Goal: Task Accomplishment & Management: Manage account settings

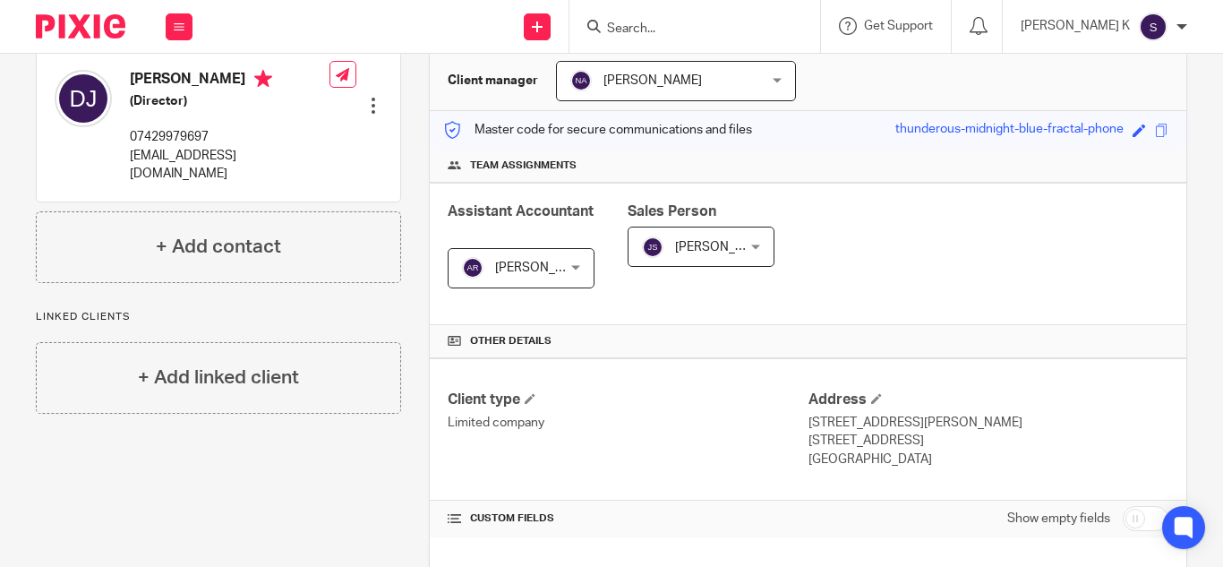
scroll to position [146, 0]
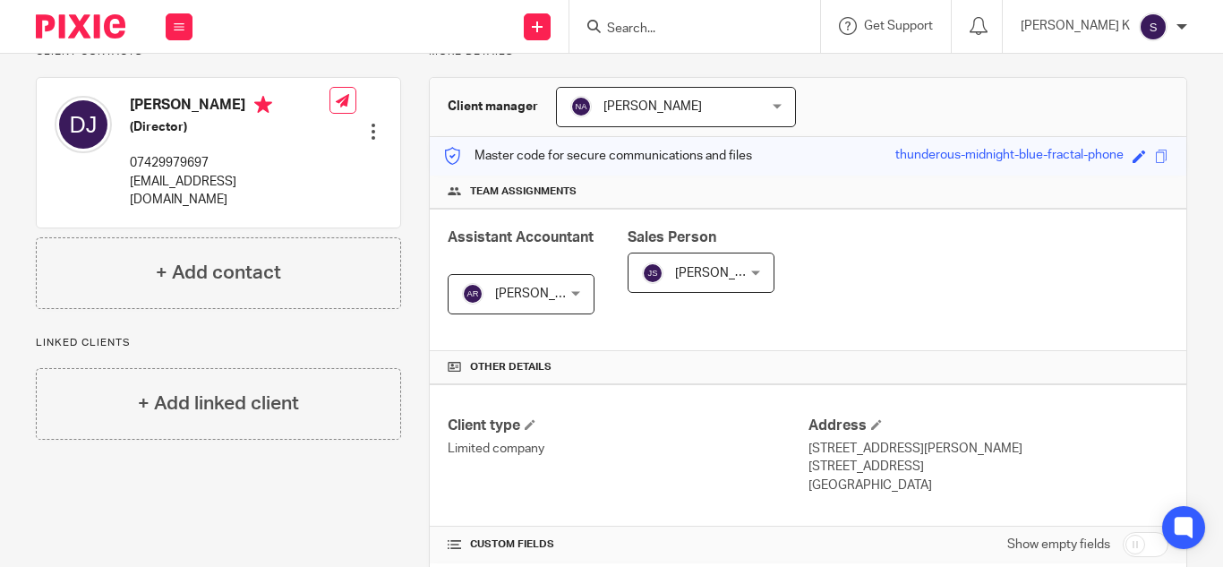
click at [697, 28] on input "Search" at bounding box center [685, 29] width 161 height 16
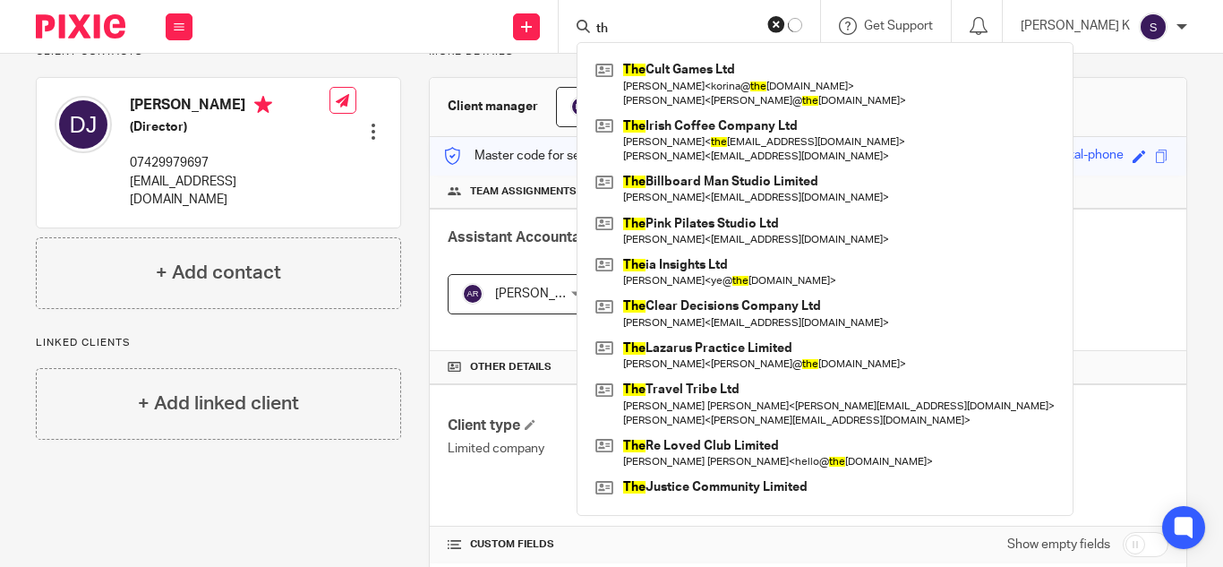
type input "t"
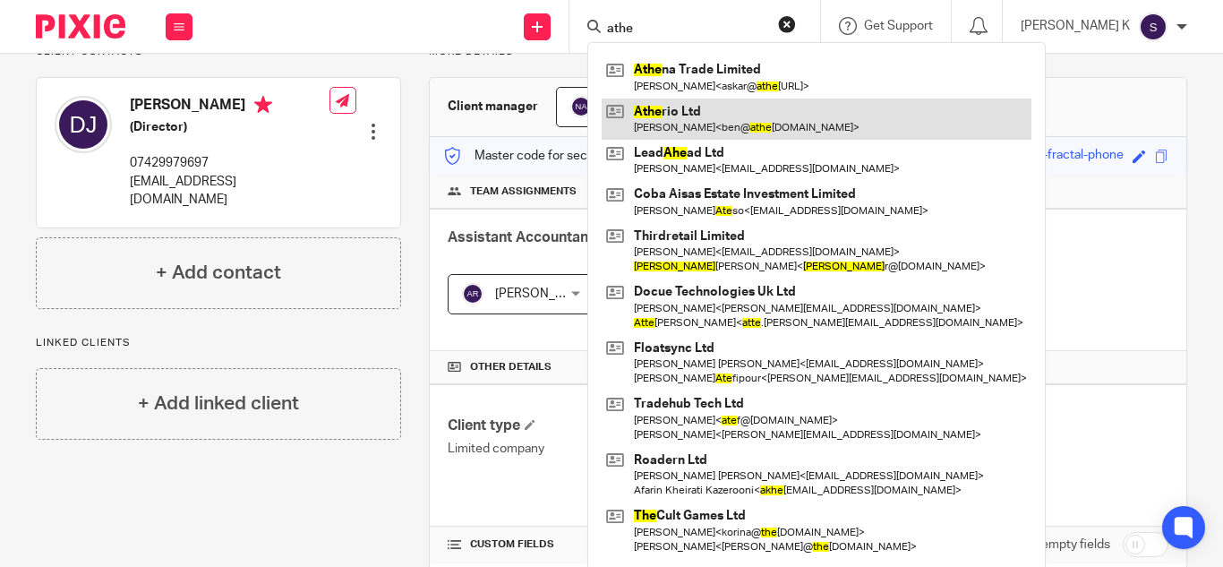
type input "athe"
click at [777, 108] on link at bounding box center [817, 118] width 430 height 41
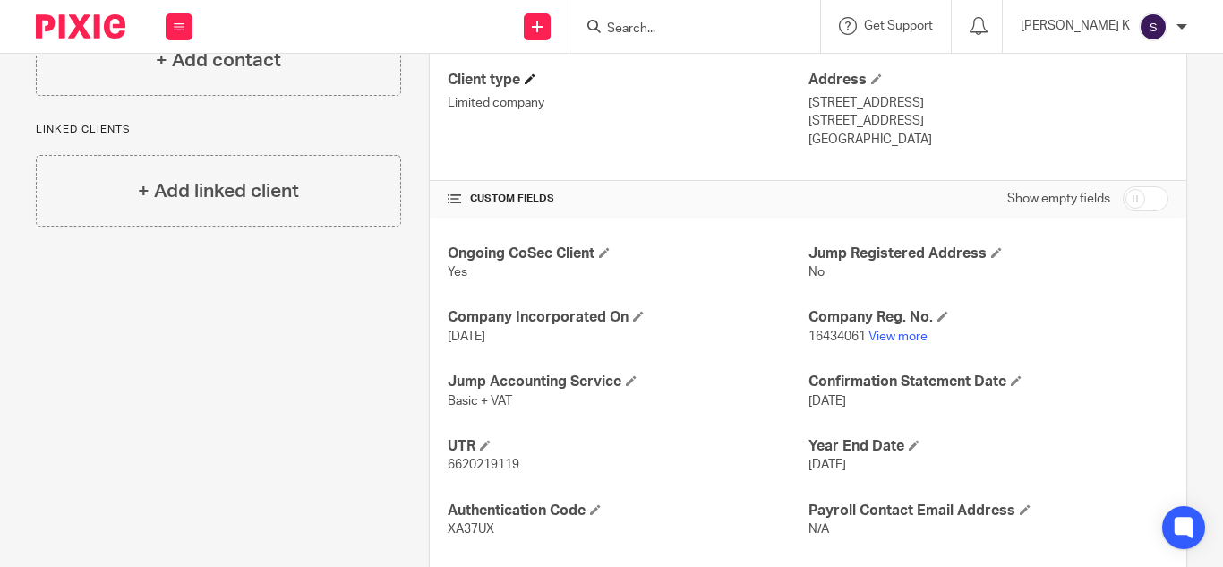
scroll to position [591, 0]
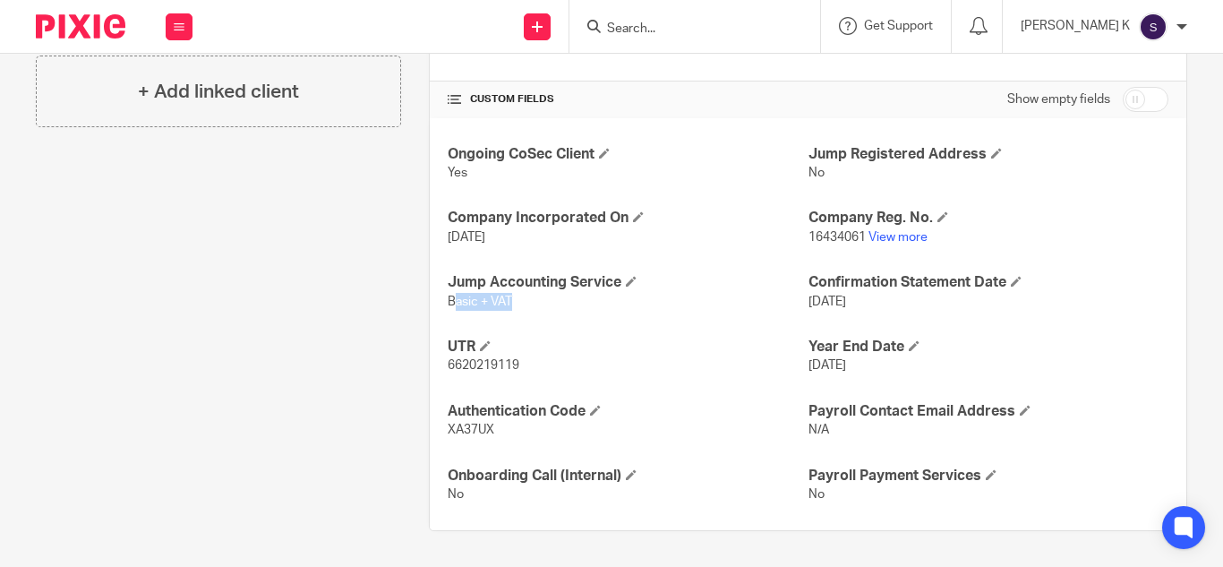
drag, startPoint x: 449, startPoint y: 306, endPoint x: 509, endPoint y: 308, distance: 60.9
click at [509, 308] on p "Basic + VAT" at bounding box center [628, 302] width 360 height 18
click at [542, 321] on div "Ongoing CoSec Client Yes Jump Registered Address No Company Incorporated On 7 M…" at bounding box center [808, 324] width 757 height 413
drag, startPoint x: 446, startPoint y: 217, endPoint x: 626, endPoint y: 224, distance: 180.1
click at [626, 224] on h4 "Company Incorporated On" at bounding box center [628, 218] width 360 height 19
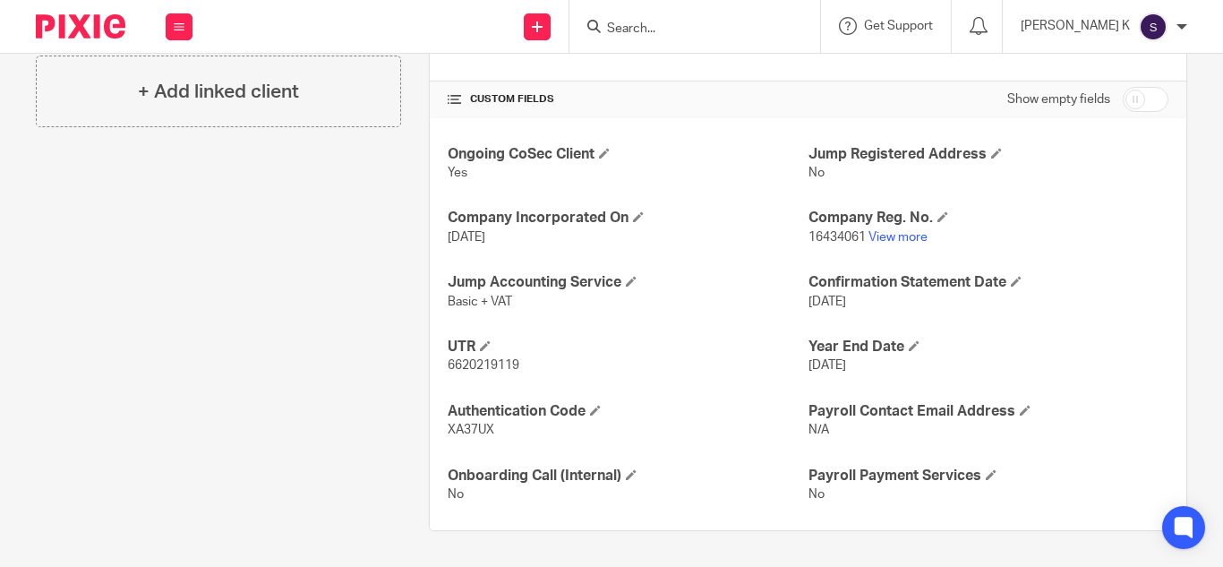
click at [655, 245] on p "7 May 2025" at bounding box center [628, 237] width 360 height 18
click at [485, 242] on span "7 May 2025" at bounding box center [467, 237] width 38 height 13
click at [632, 294] on p "Basic + VAT" at bounding box center [628, 302] width 360 height 18
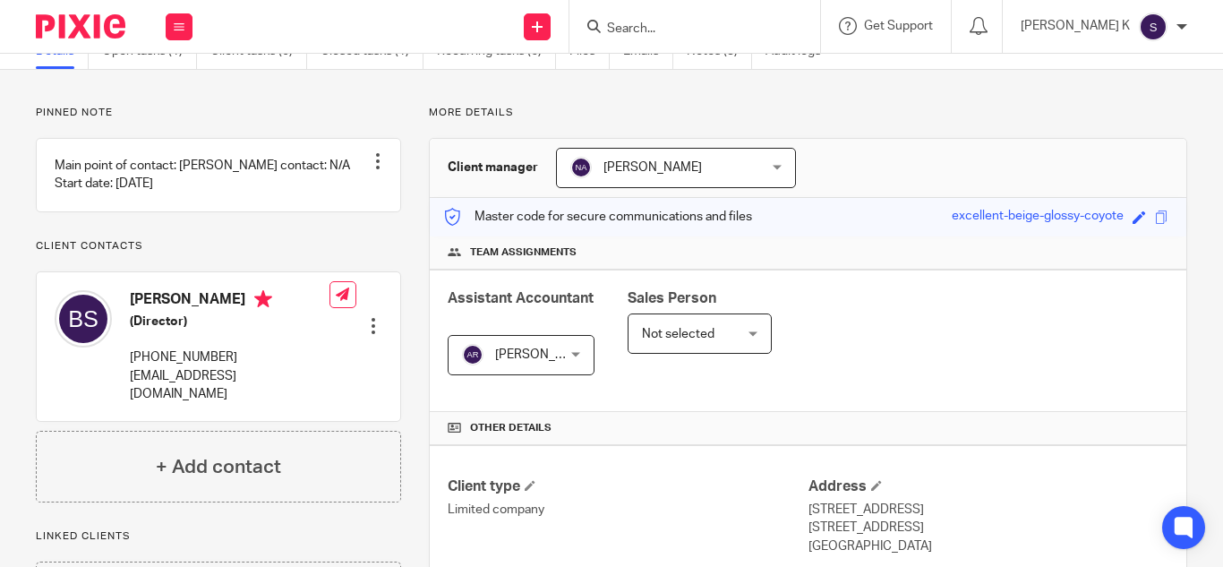
scroll to position [0, 0]
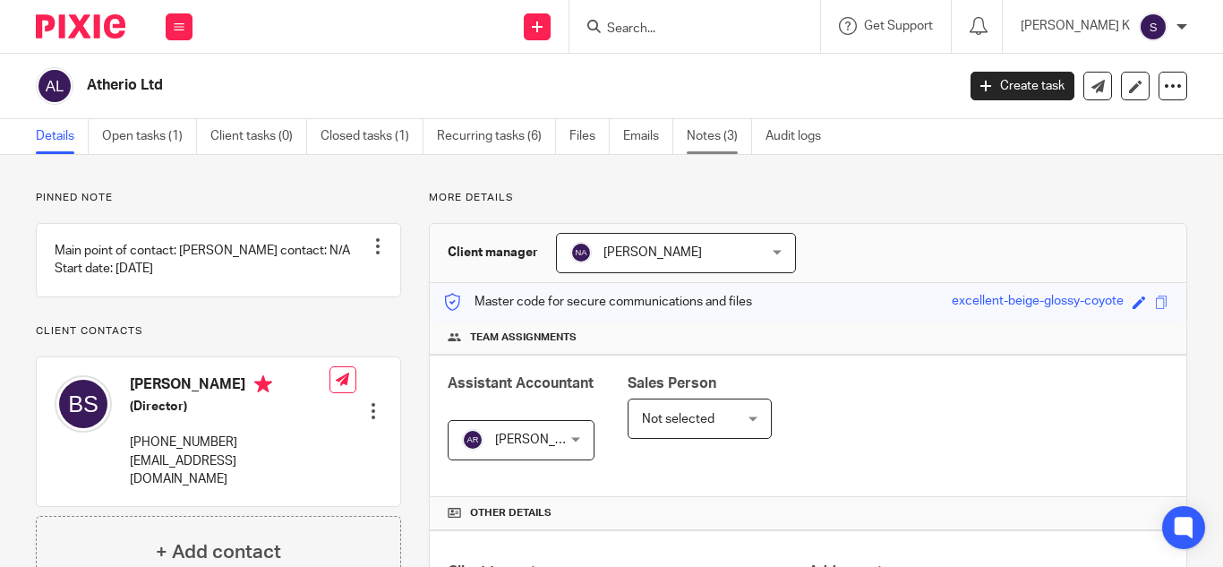
click at [703, 133] on link "Notes (3)" at bounding box center [719, 136] width 65 height 35
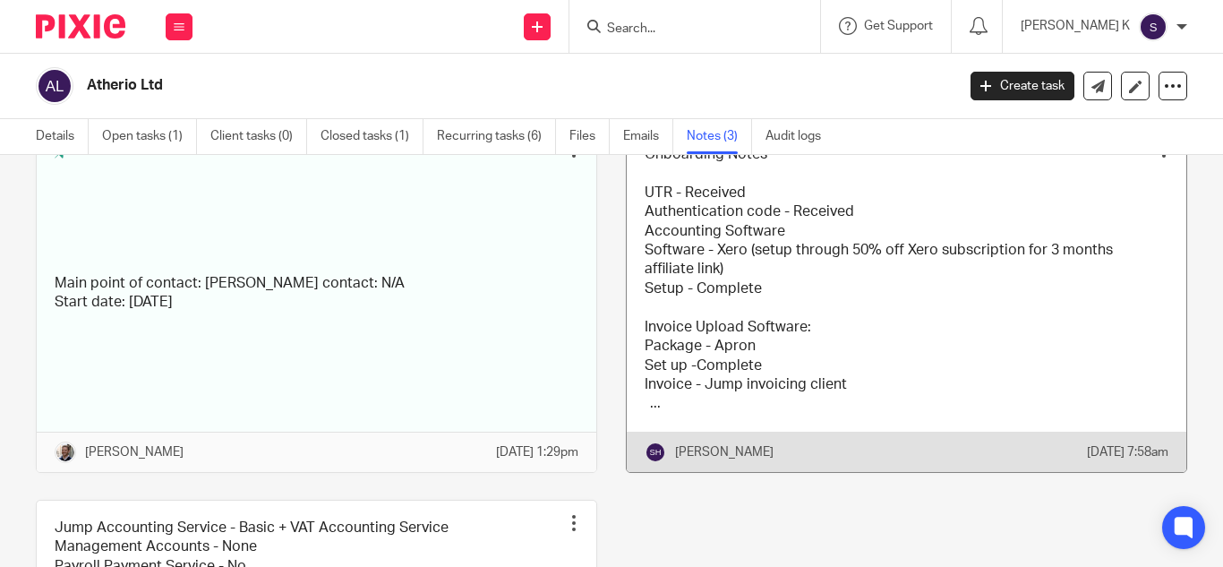
scroll to position [133, 0]
click at [829, 329] on link at bounding box center [907, 297] width 560 height 345
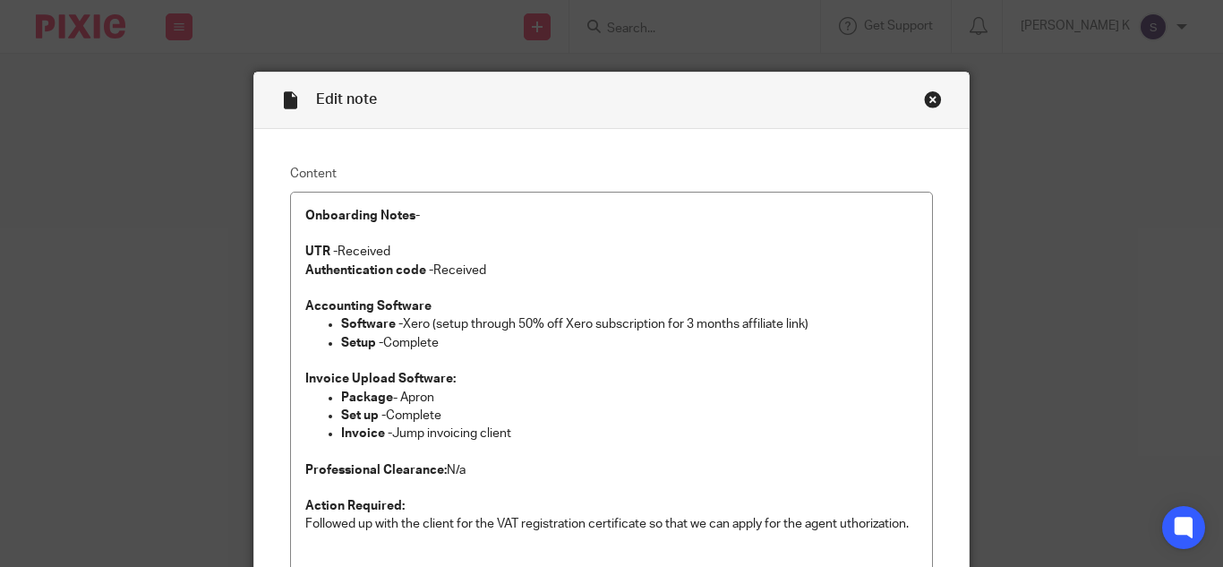
click at [927, 103] on div "Close this dialog window" at bounding box center [933, 99] width 18 height 18
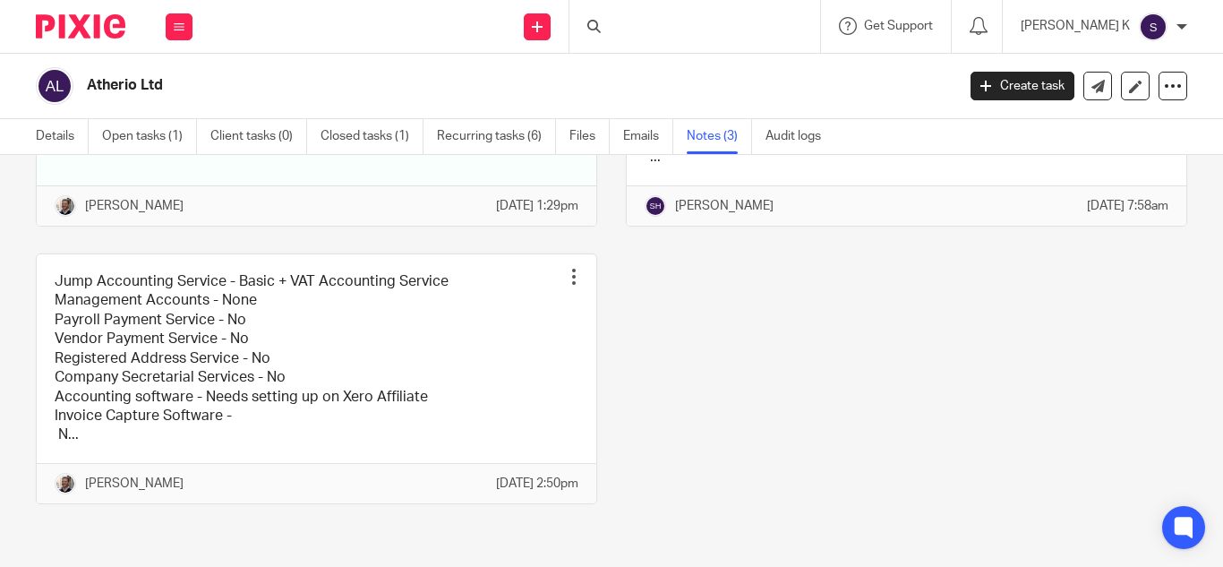
scroll to position [416, 0]
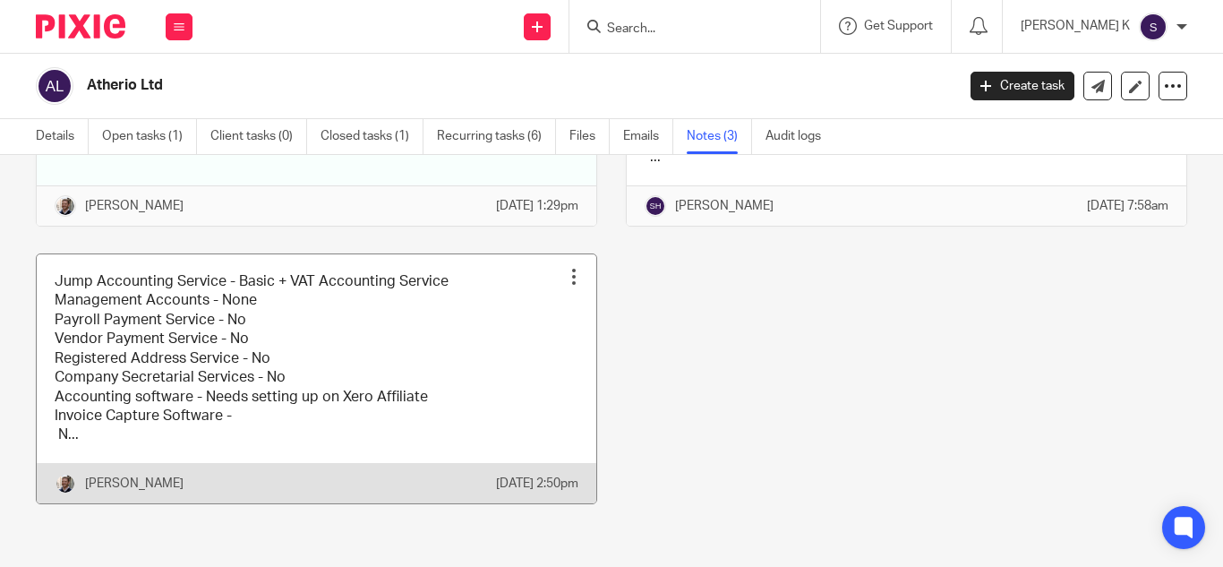
click at [425, 353] on link at bounding box center [317, 378] width 560 height 249
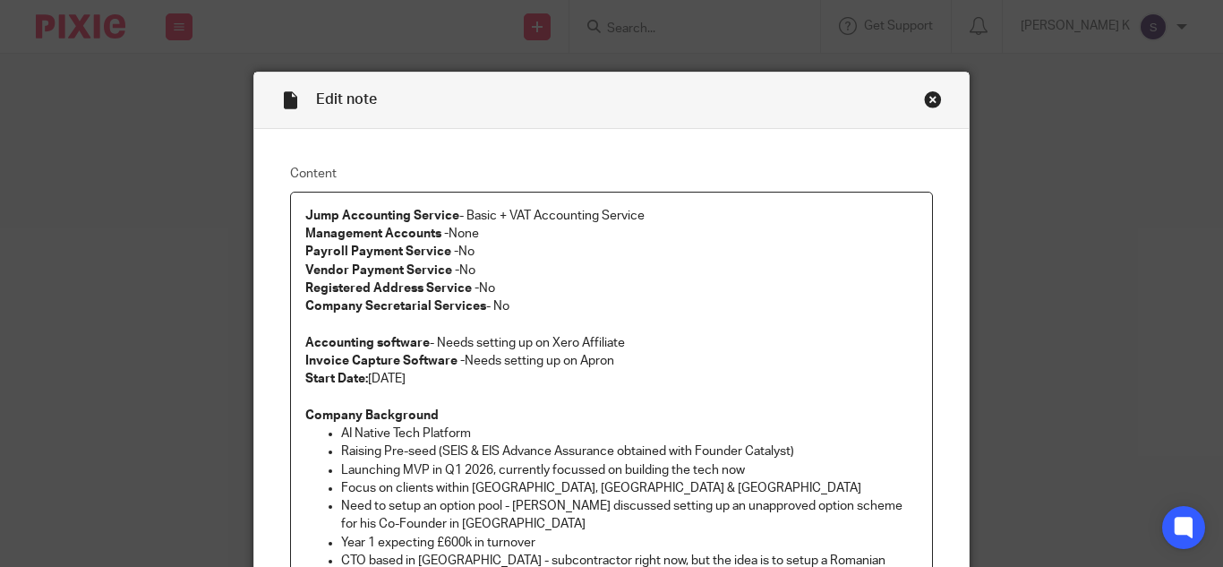
click at [744, 272] on p "Jump Accounting Service - Basic + VAT Accounting Service Management Accounts - …" at bounding box center [611, 243] width 612 height 73
click at [929, 100] on div "Close this dialog window" at bounding box center [933, 99] width 18 height 18
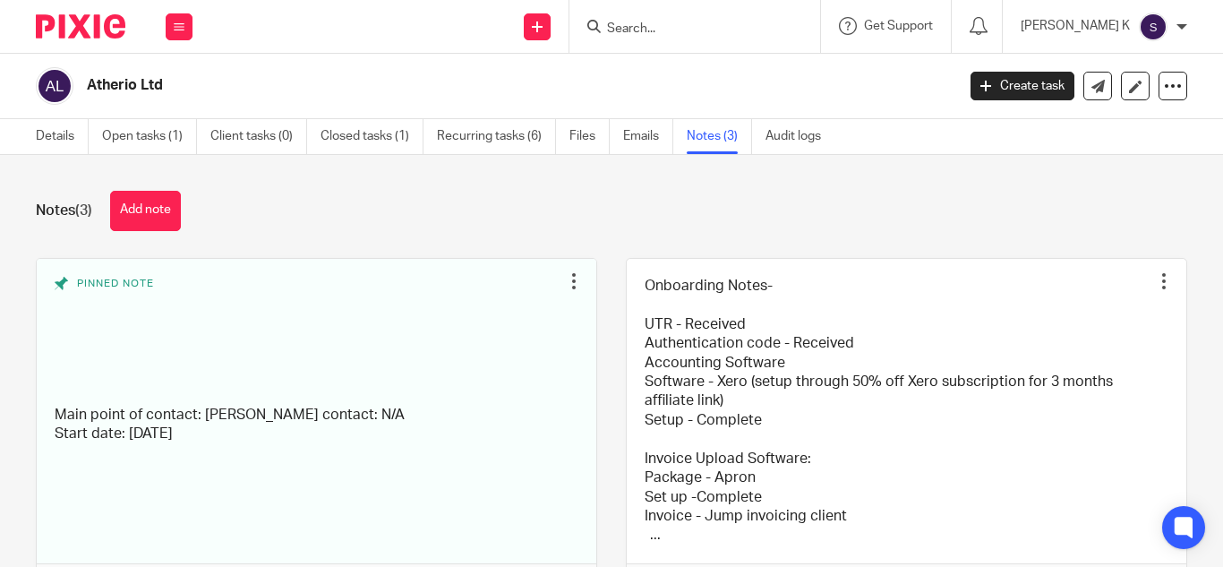
click at [757, 23] on input "Search" at bounding box center [685, 29] width 161 height 16
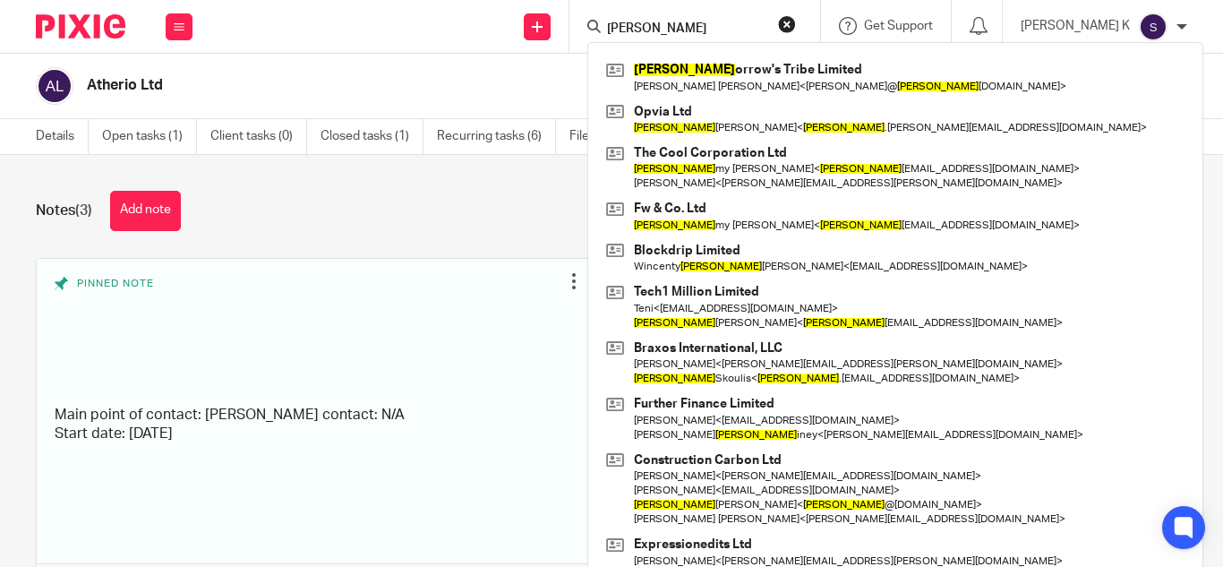
paste input "@occam-ops.com"
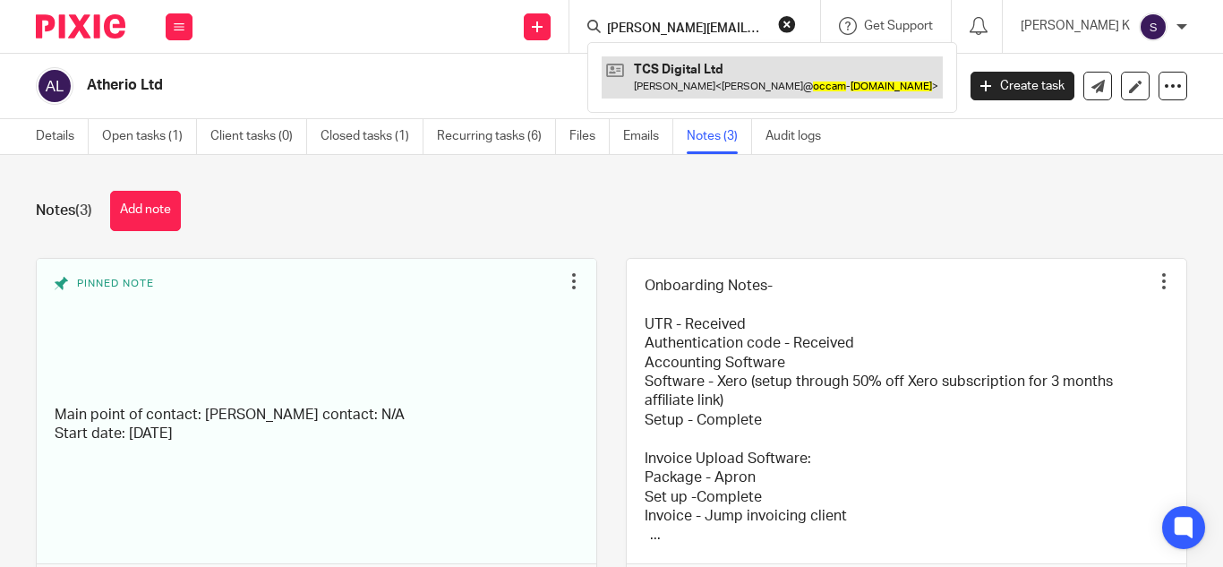
type input "tom@occam-ops.com"
click at [723, 72] on link at bounding box center [772, 76] width 341 height 41
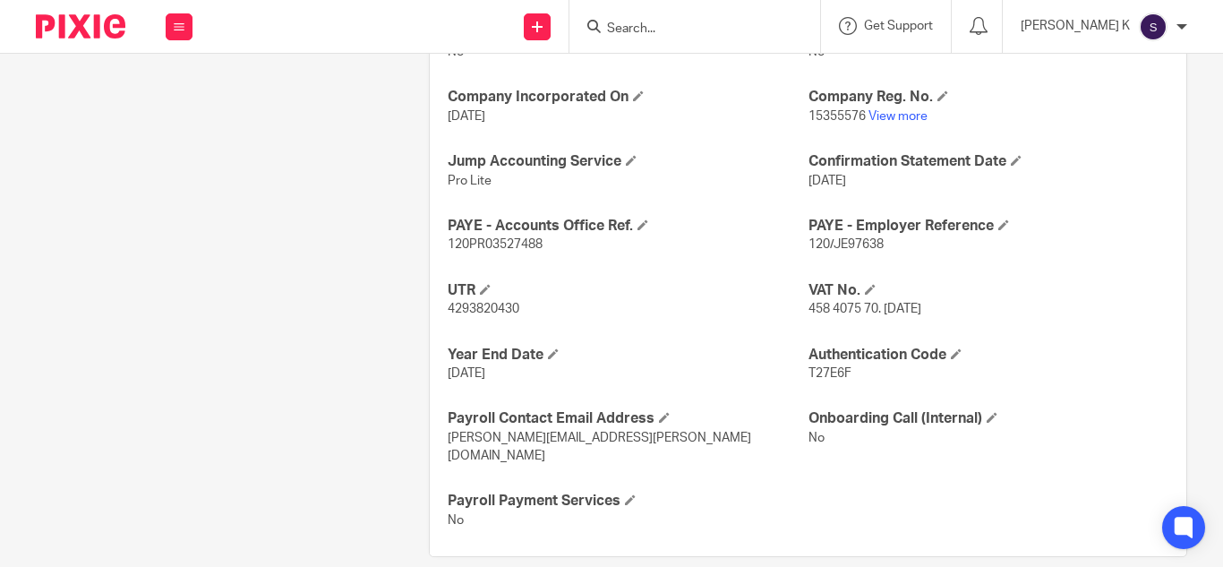
scroll to position [714, 0]
click at [603, 436] on span "[PERSON_NAME][EMAIL_ADDRESS][PERSON_NAME][DOMAIN_NAME]" at bounding box center [600, 445] width 304 height 30
click at [677, 323] on div "Ongoing CoSec Client No Jump Registered Address No Company Incorporated On 16 D…" at bounding box center [808, 276] width 757 height 560
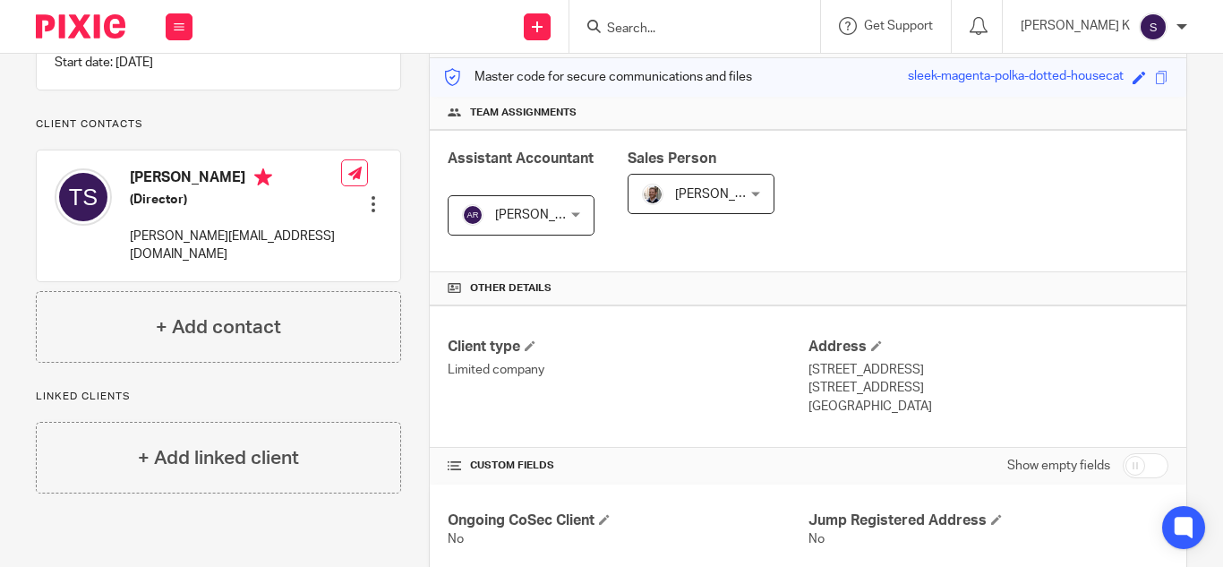
scroll to position [230, 0]
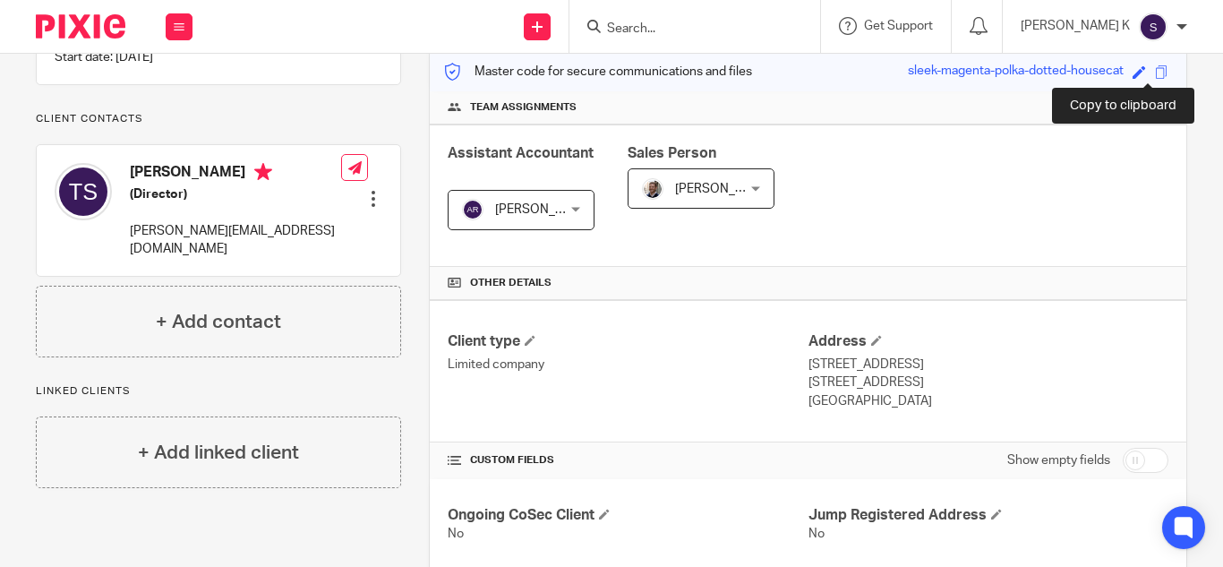
click at [1155, 73] on span at bounding box center [1161, 71] width 13 height 13
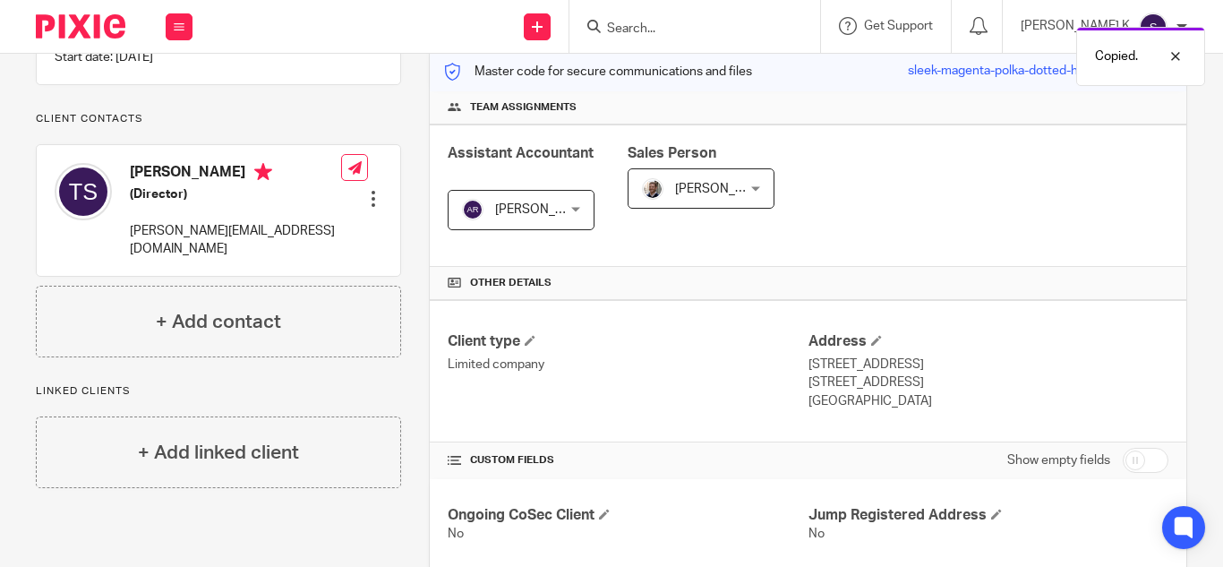
scroll to position [0, 0]
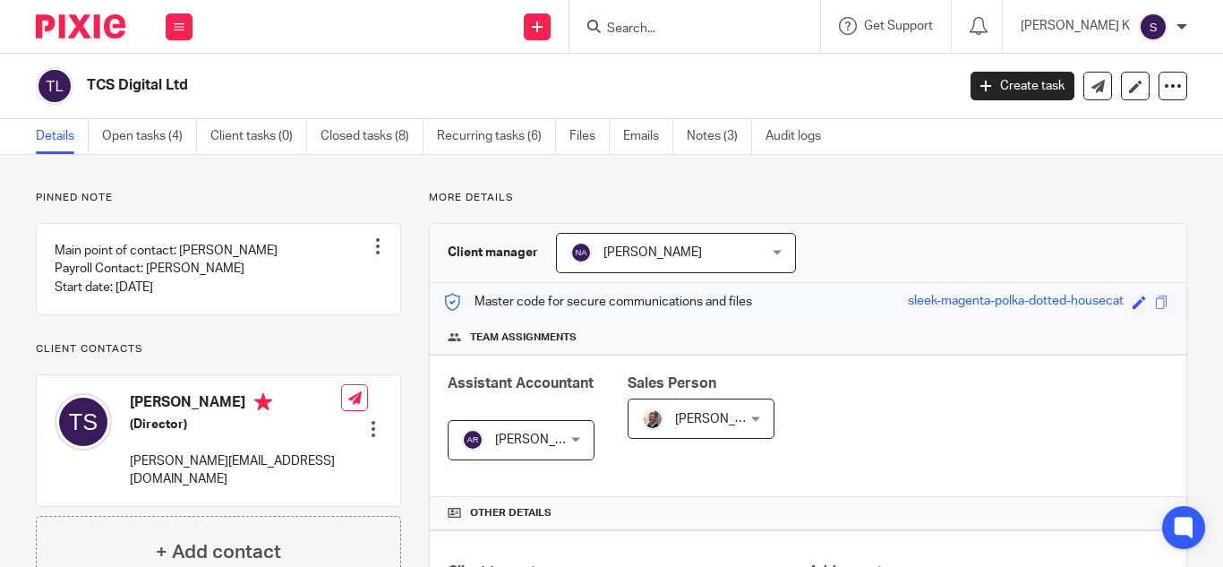
click at [697, 33] on input "Search" at bounding box center [685, 29] width 161 height 16
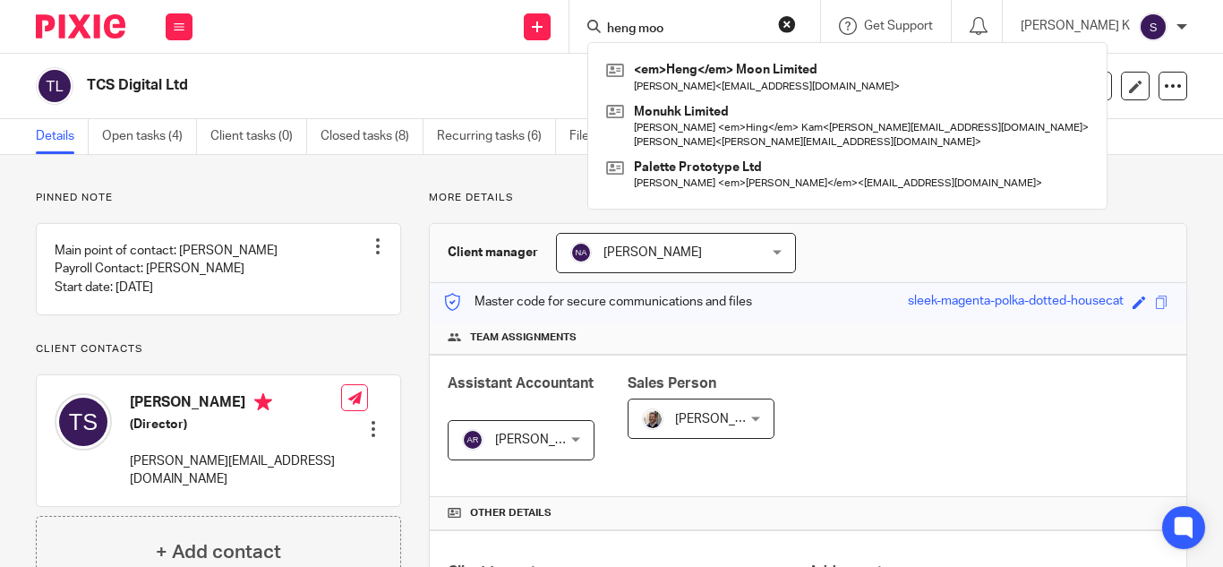
type input "heng moon"
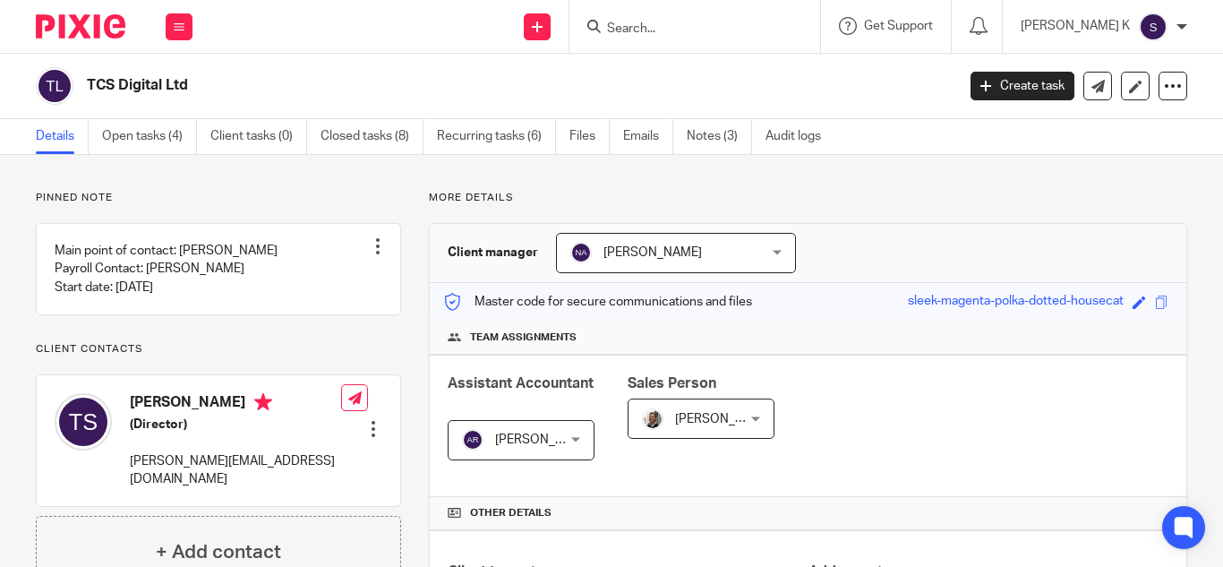
click at [678, 28] on input "Search" at bounding box center [685, 29] width 161 height 16
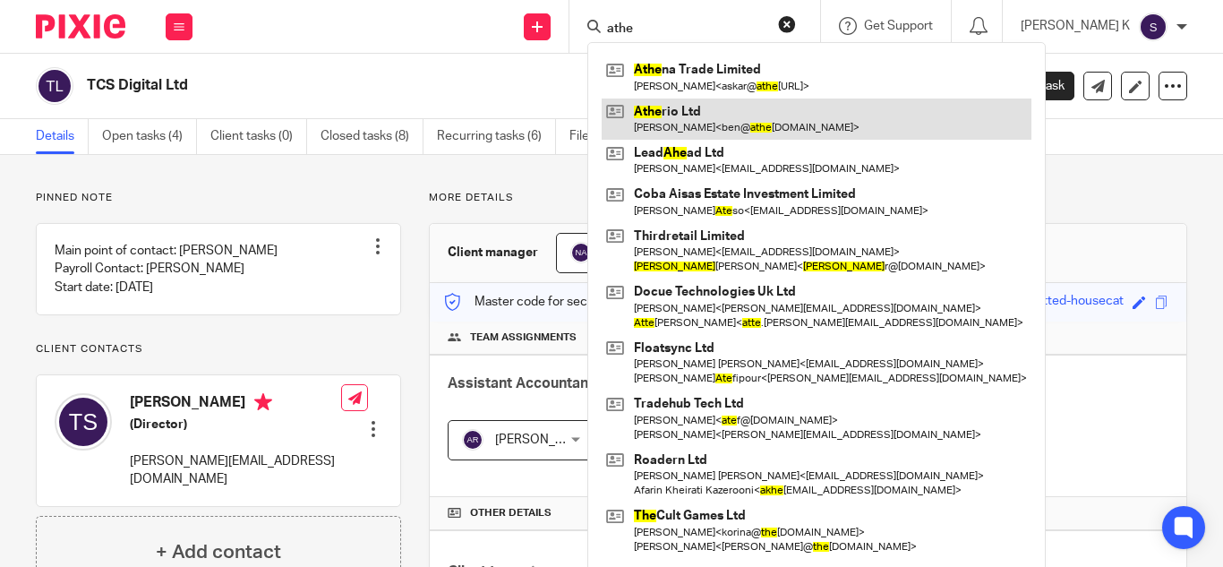
type input "athe"
click at [806, 110] on link at bounding box center [817, 118] width 430 height 41
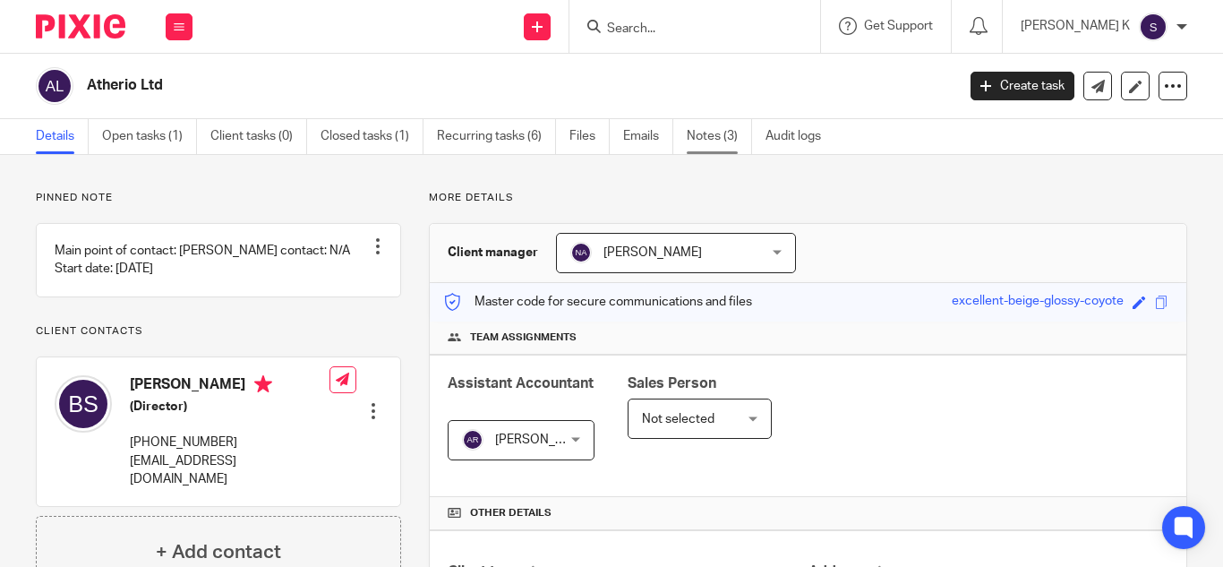
click at [696, 144] on link "Notes (3)" at bounding box center [719, 136] width 65 height 35
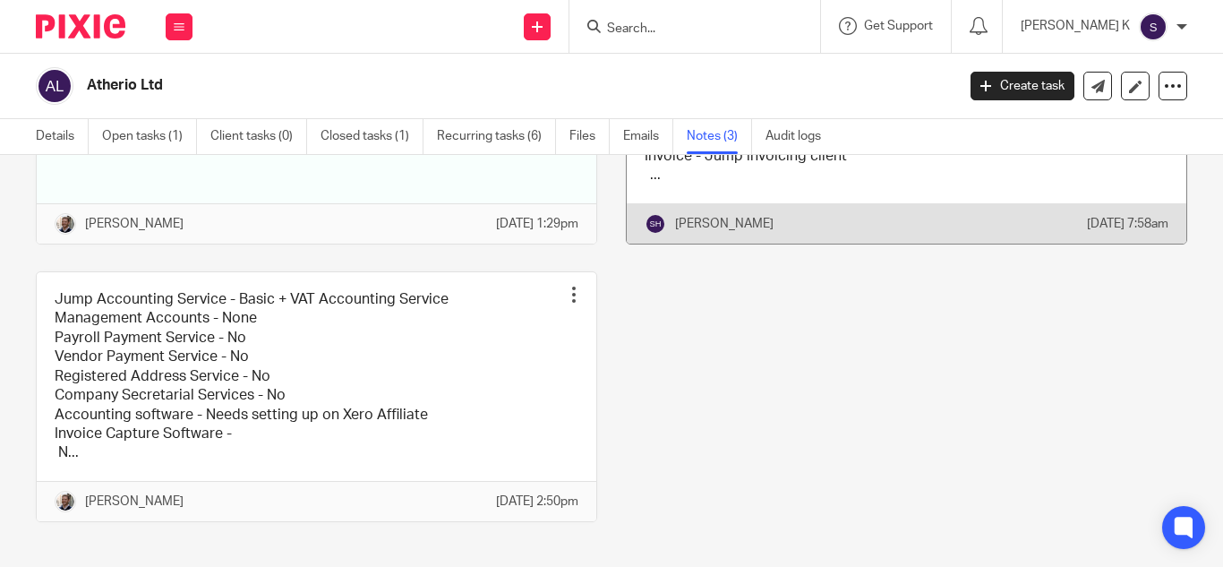
scroll to position [416, 0]
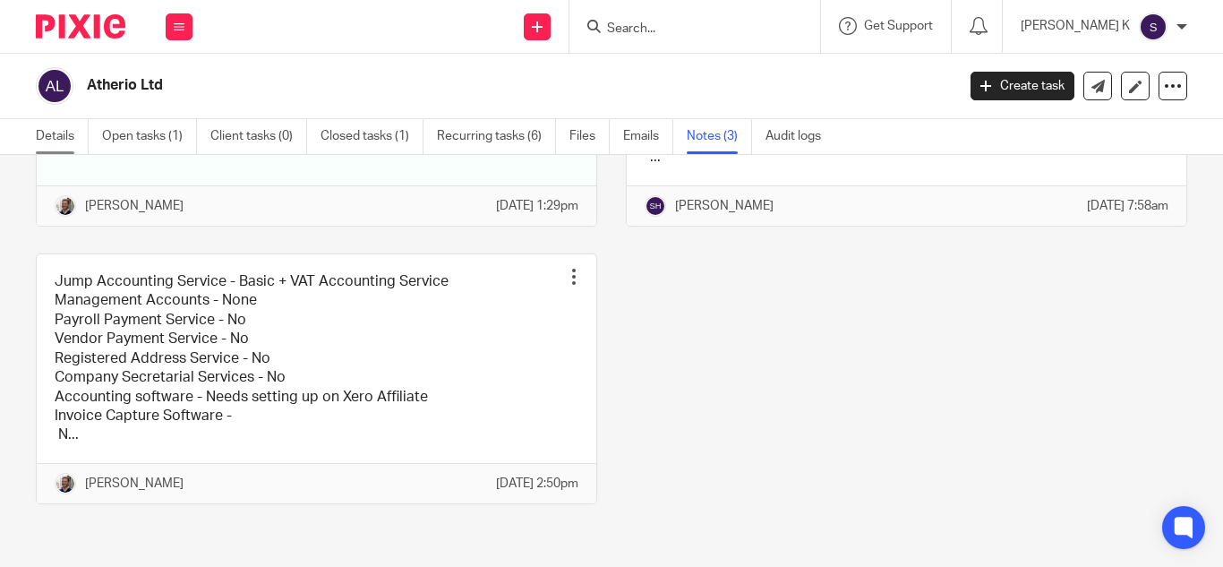
click at [58, 134] on link "Details" at bounding box center [62, 136] width 53 height 35
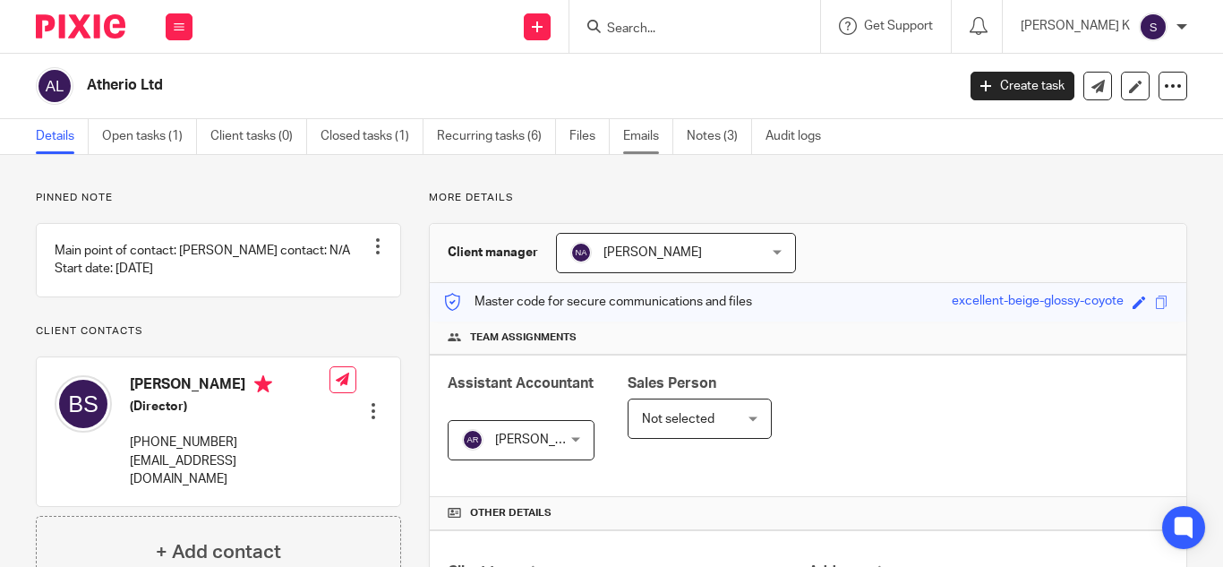
click at [657, 130] on link "Emails" at bounding box center [648, 136] width 50 height 35
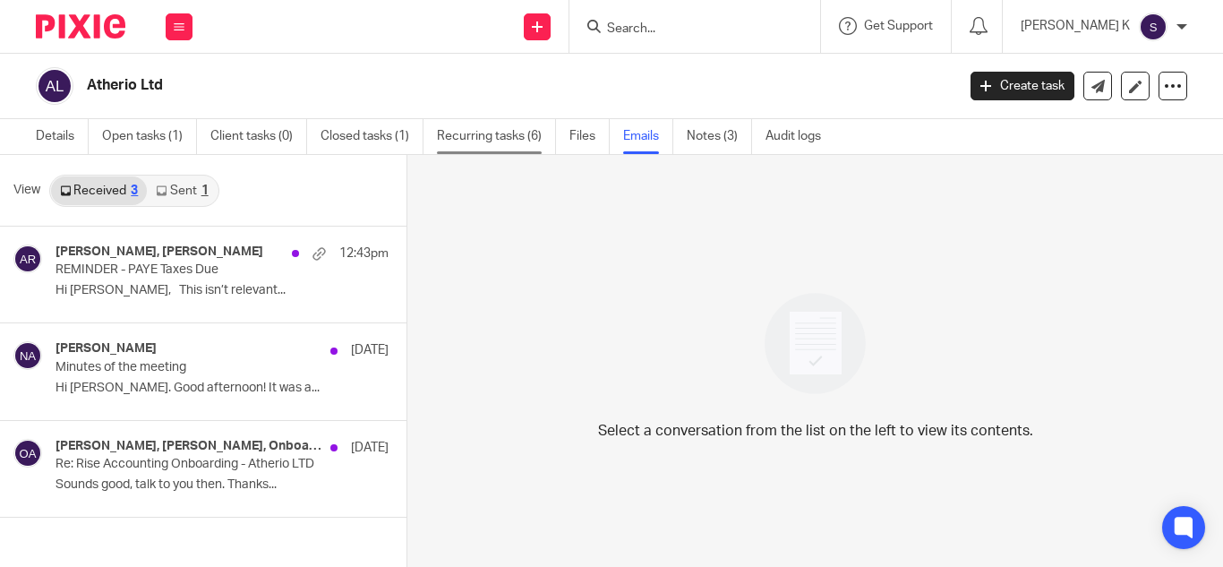
click at [522, 126] on link "Recurring tasks (6)" at bounding box center [496, 136] width 119 height 35
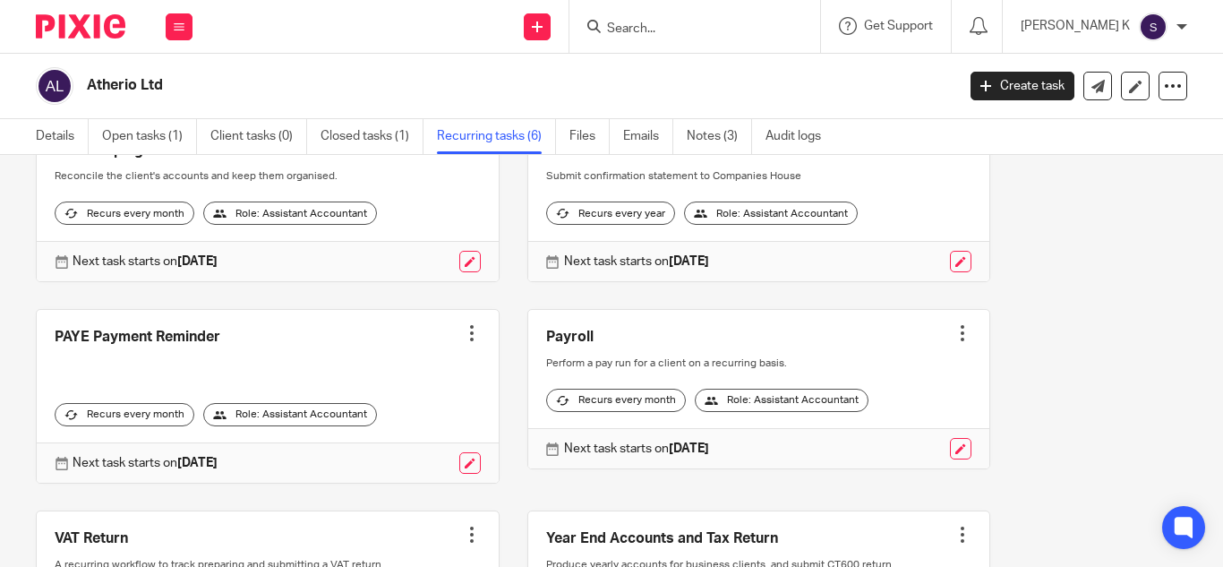
scroll to position [136, 0]
click at [463, 341] on div at bounding box center [472, 332] width 18 height 18
click at [434, 462] on span "Cancel schedule" at bounding box center [394, 460] width 94 height 13
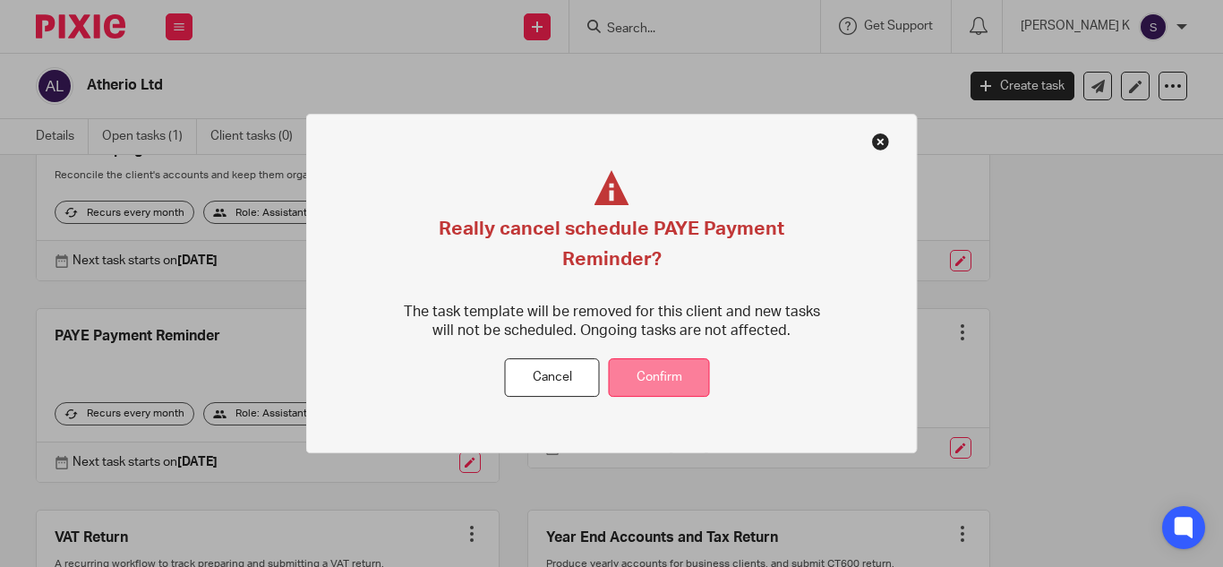
click at [630, 381] on button "Confirm" at bounding box center [659, 378] width 101 height 39
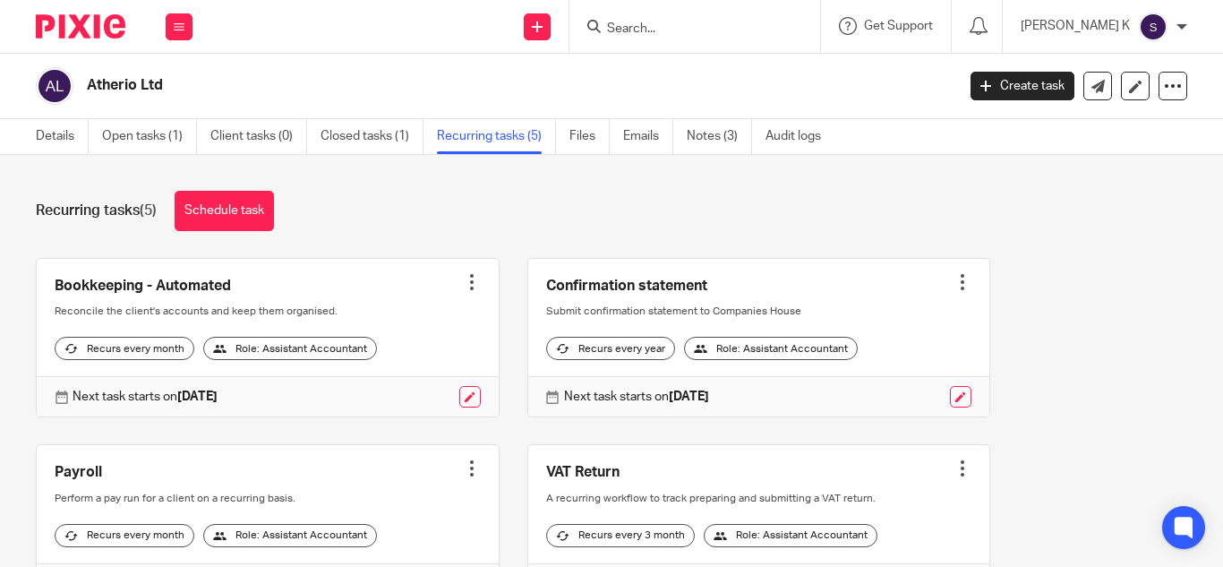
click at [693, 34] on input "Search" at bounding box center [685, 29] width 161 height 16
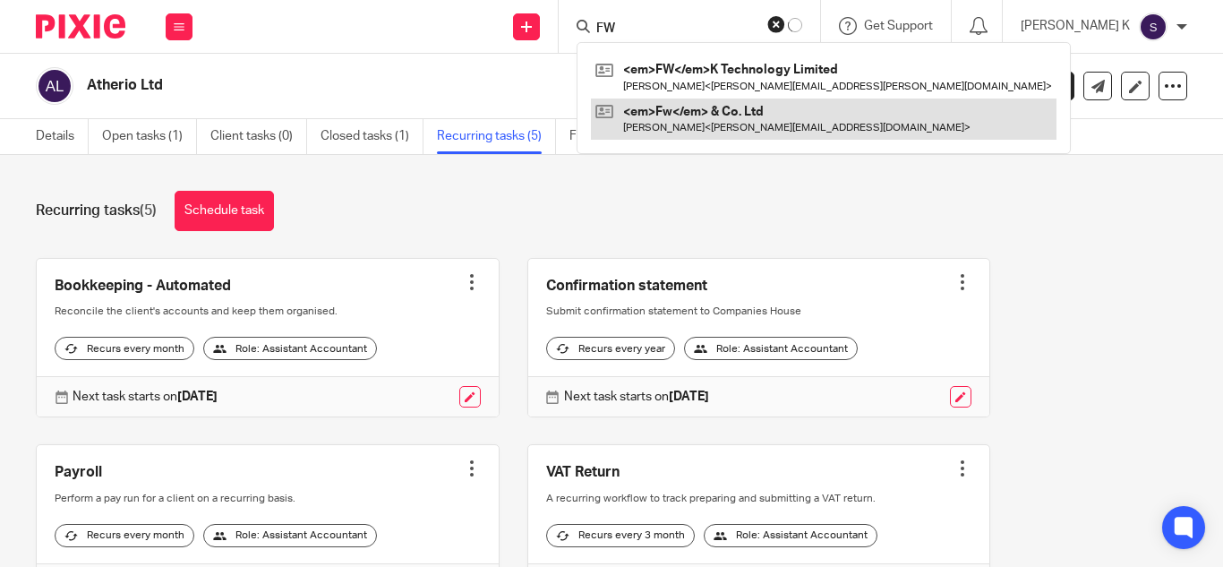
type input "FW"
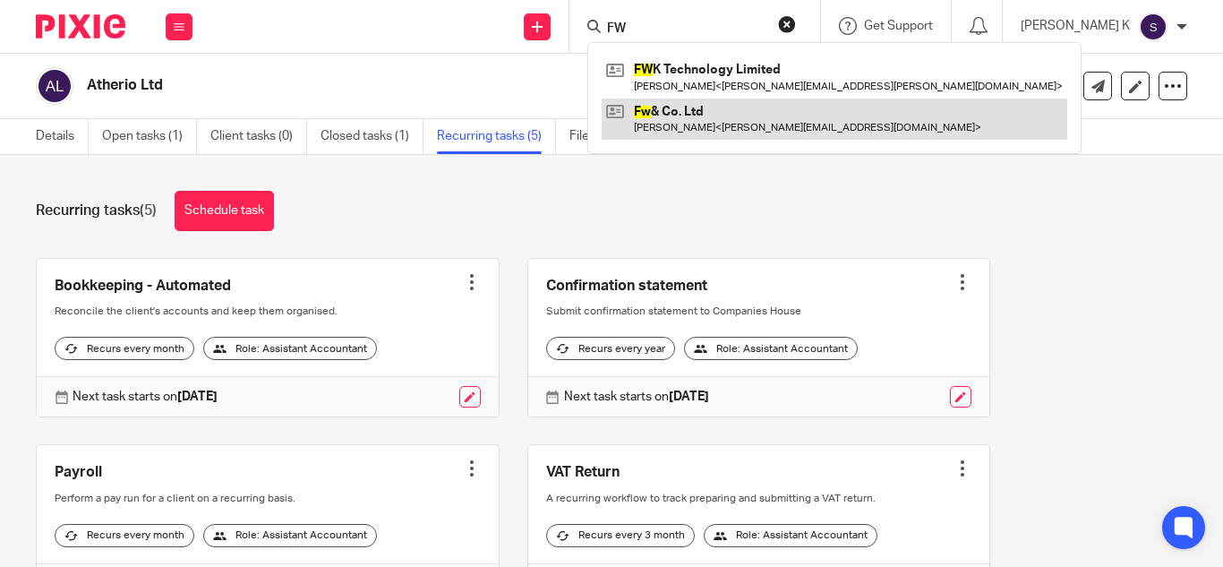
click at [724, 122] on link at bounding box center [835, 118] width 466 height 41
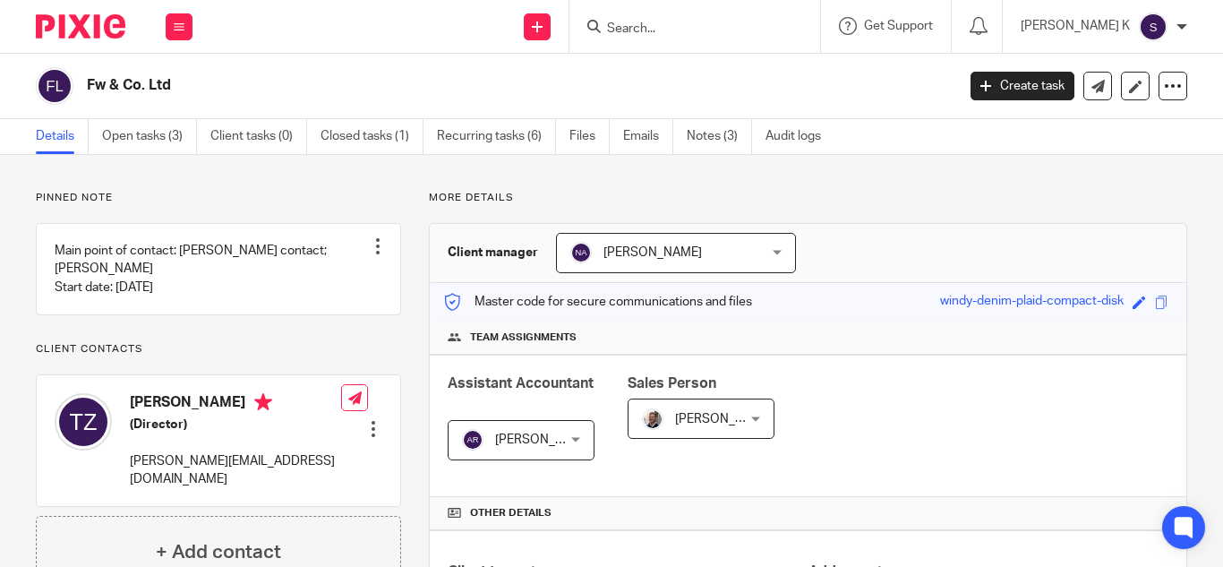
scroll to position [586, 0]
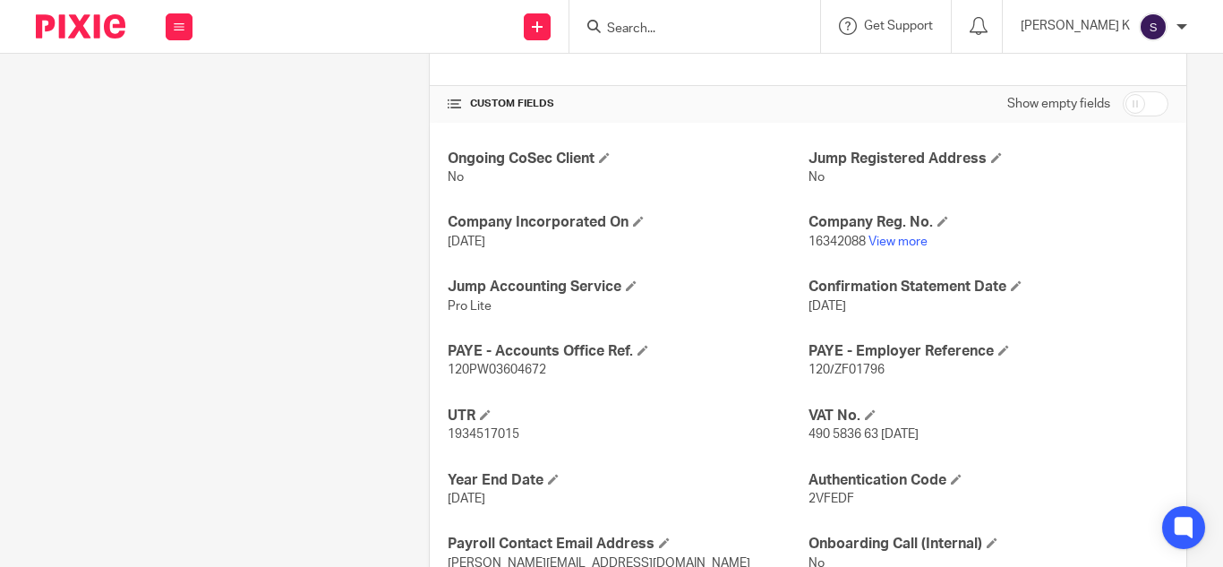
click at [471, 367] on span "120PW03604672" at bounding box center [497, 370] width 98 height 13
copy span "120PW03604672"
